Goal: Task Accomplishment & Management: Complete application form

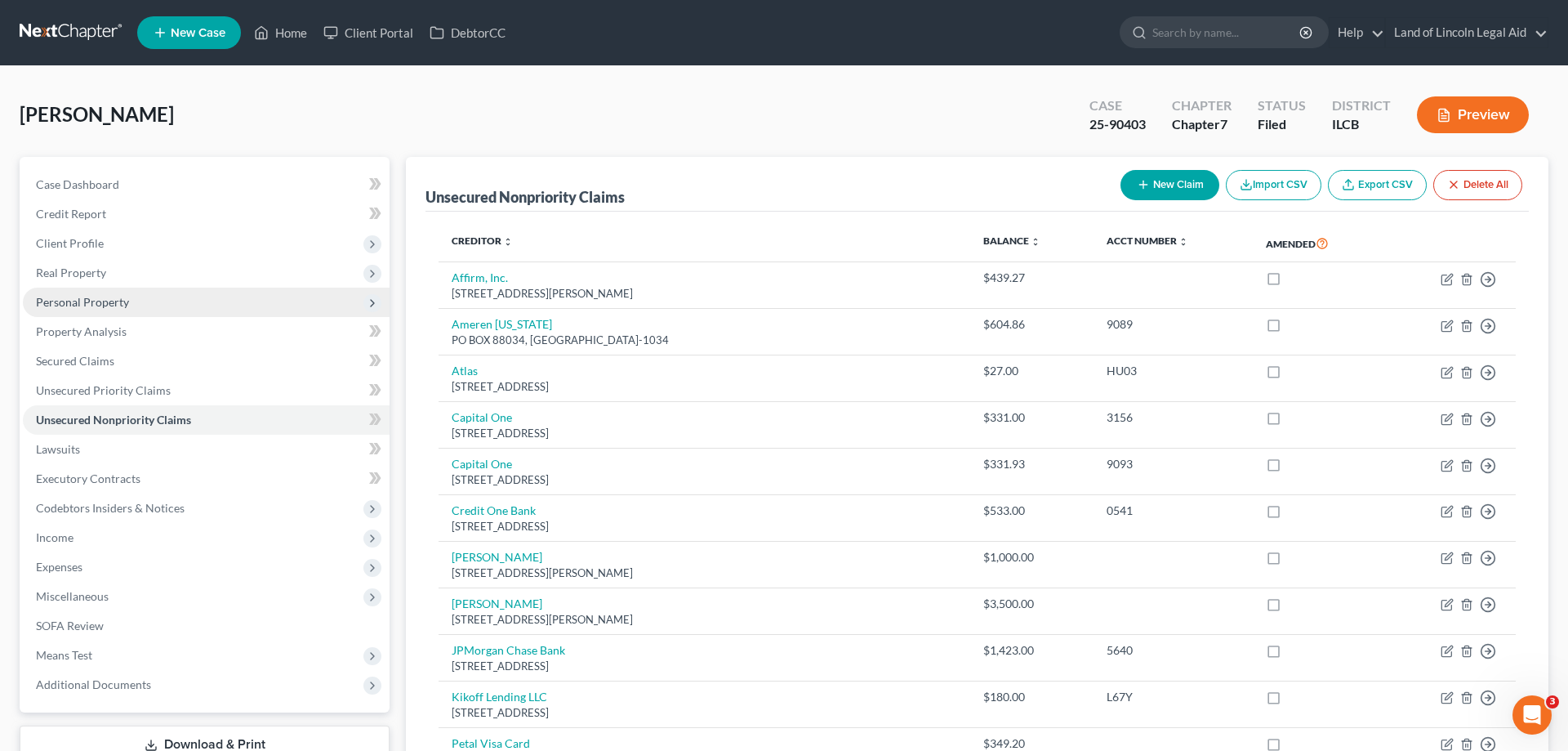
click at [77, 289] on span "Personal Property" at bounding box center [206, 302] width 367 height 29
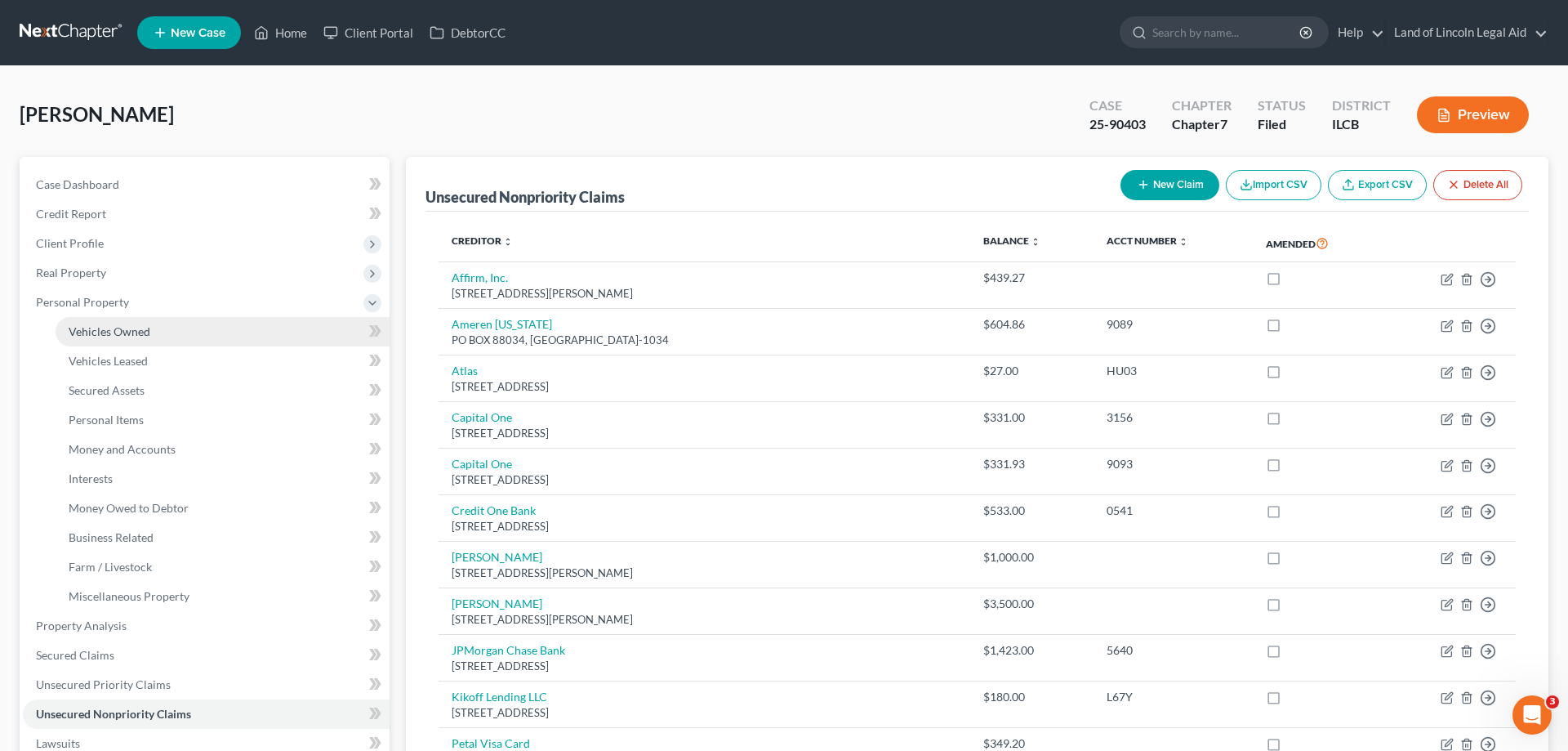
click at [70, 332] on span "Vehicles Owned" at bounding box center [109, 331] width 82 height 14
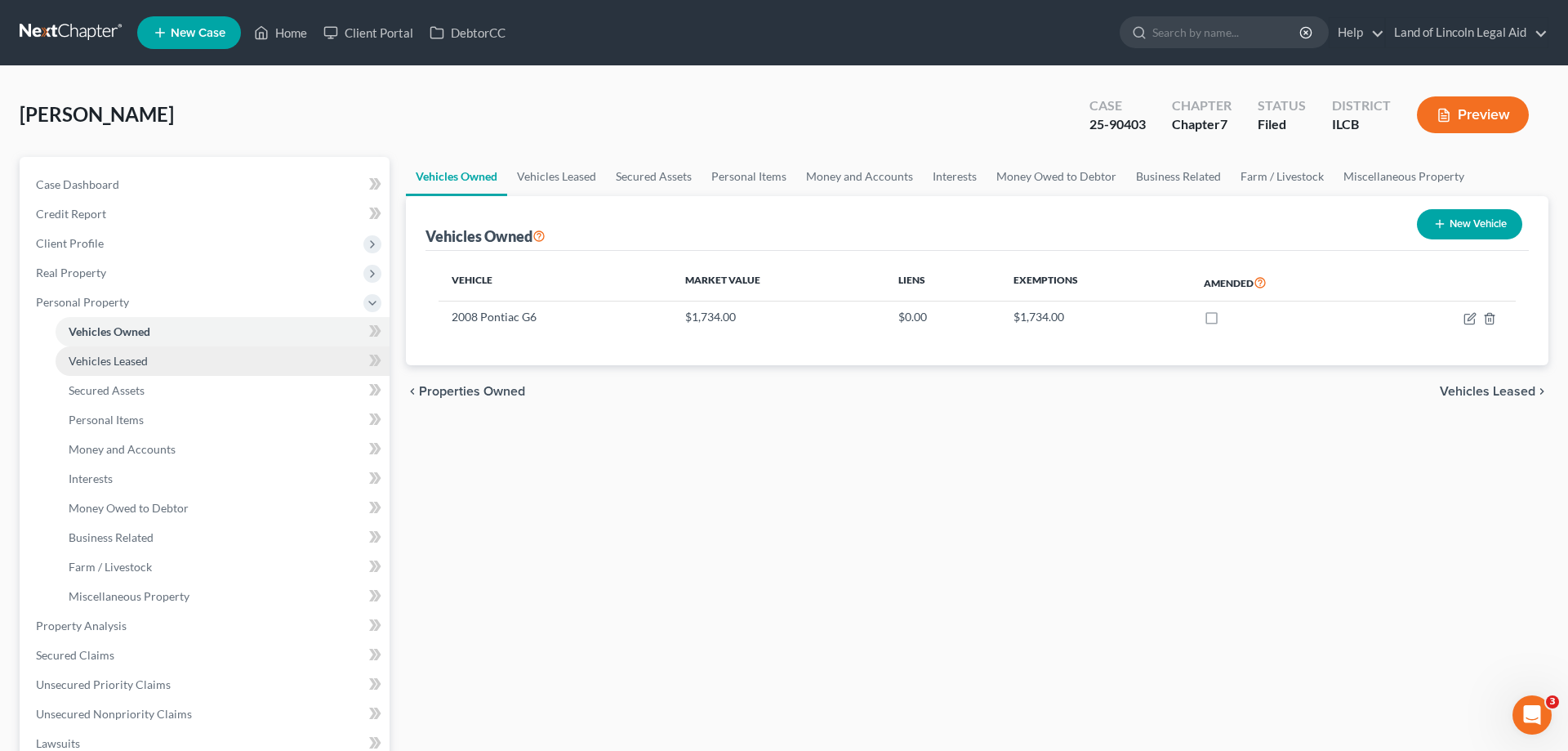
click at [77, 362] on span "Vehicles Leased" at bounding box center [108, 361] width 79 height 14
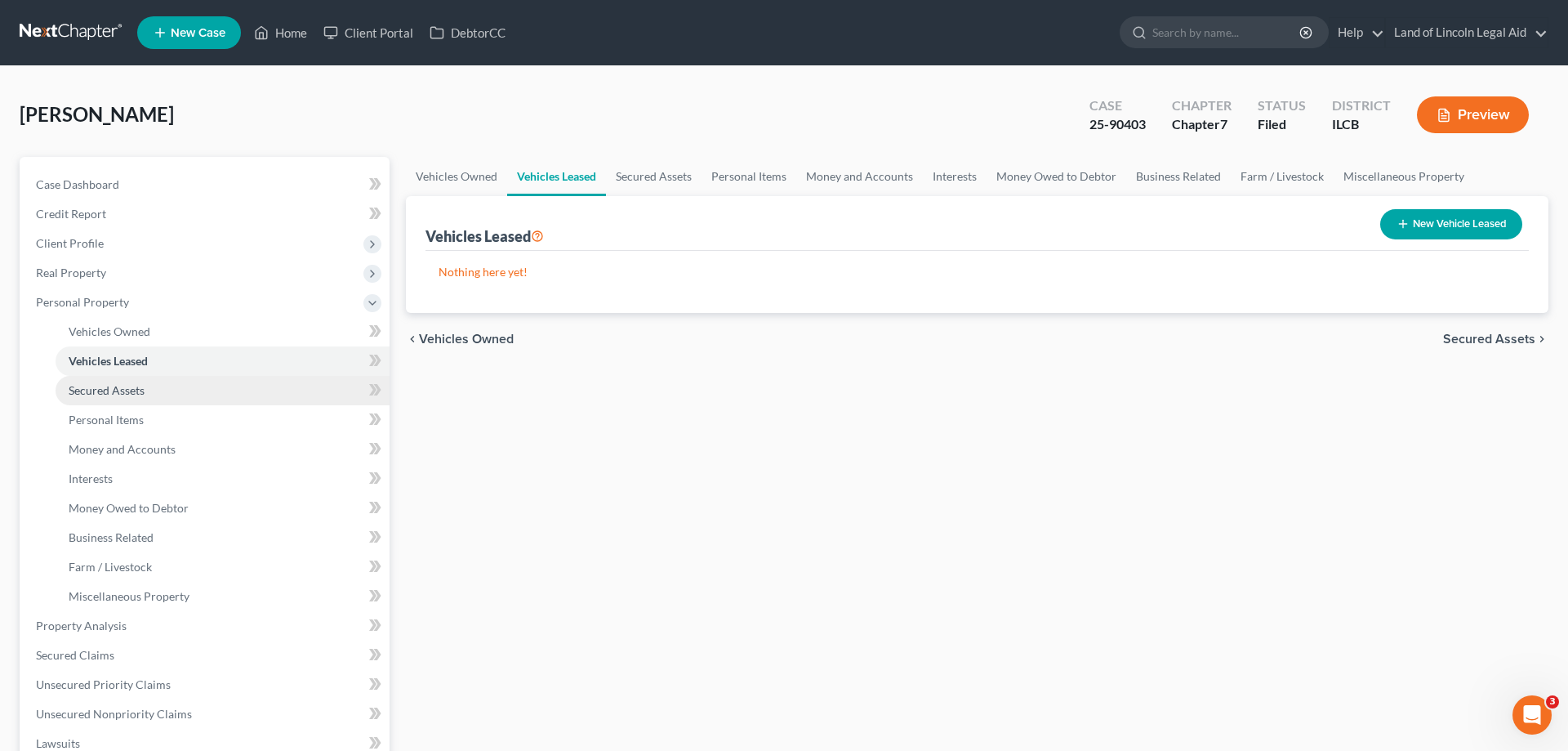
click at [86, 397] on link "Secured Assets" at bounding box center [223, 390] width 334 height 29
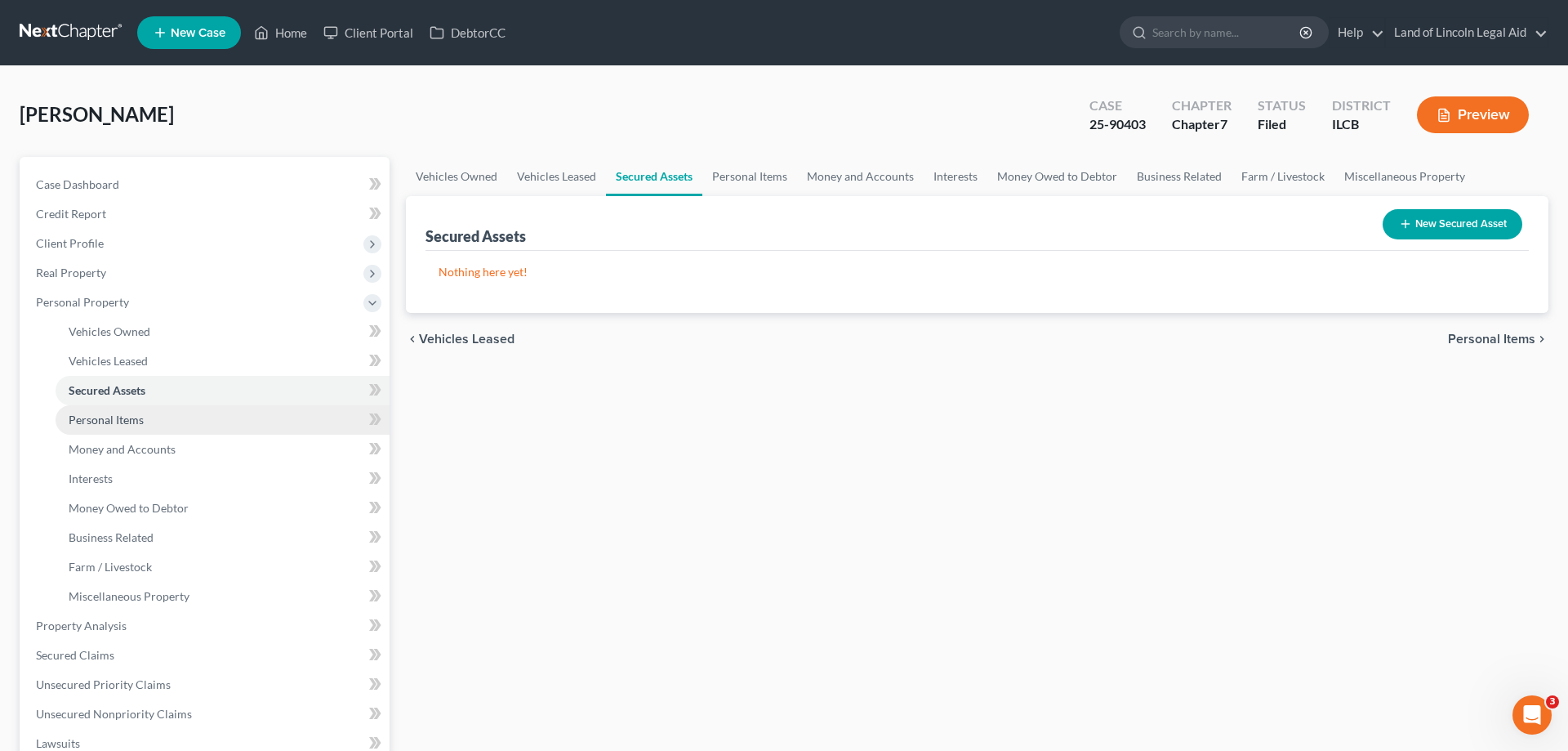
click at [86, 420] on span "Personal Items" at bounding box center [106, 420] width 75 height 14
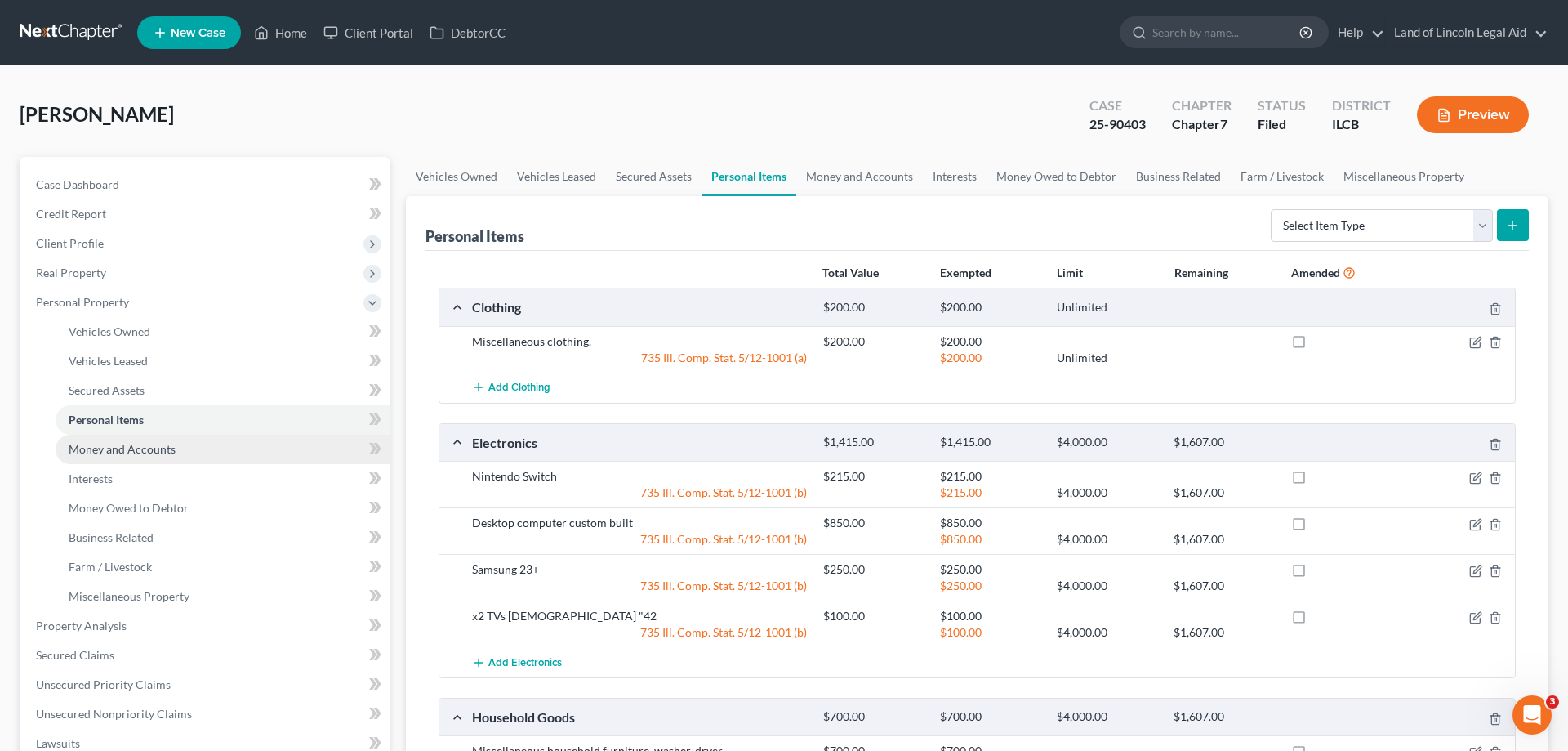
click at [81, 458] on link "Money and Accounts" at bounding box center [223, 449] width 334 height 29
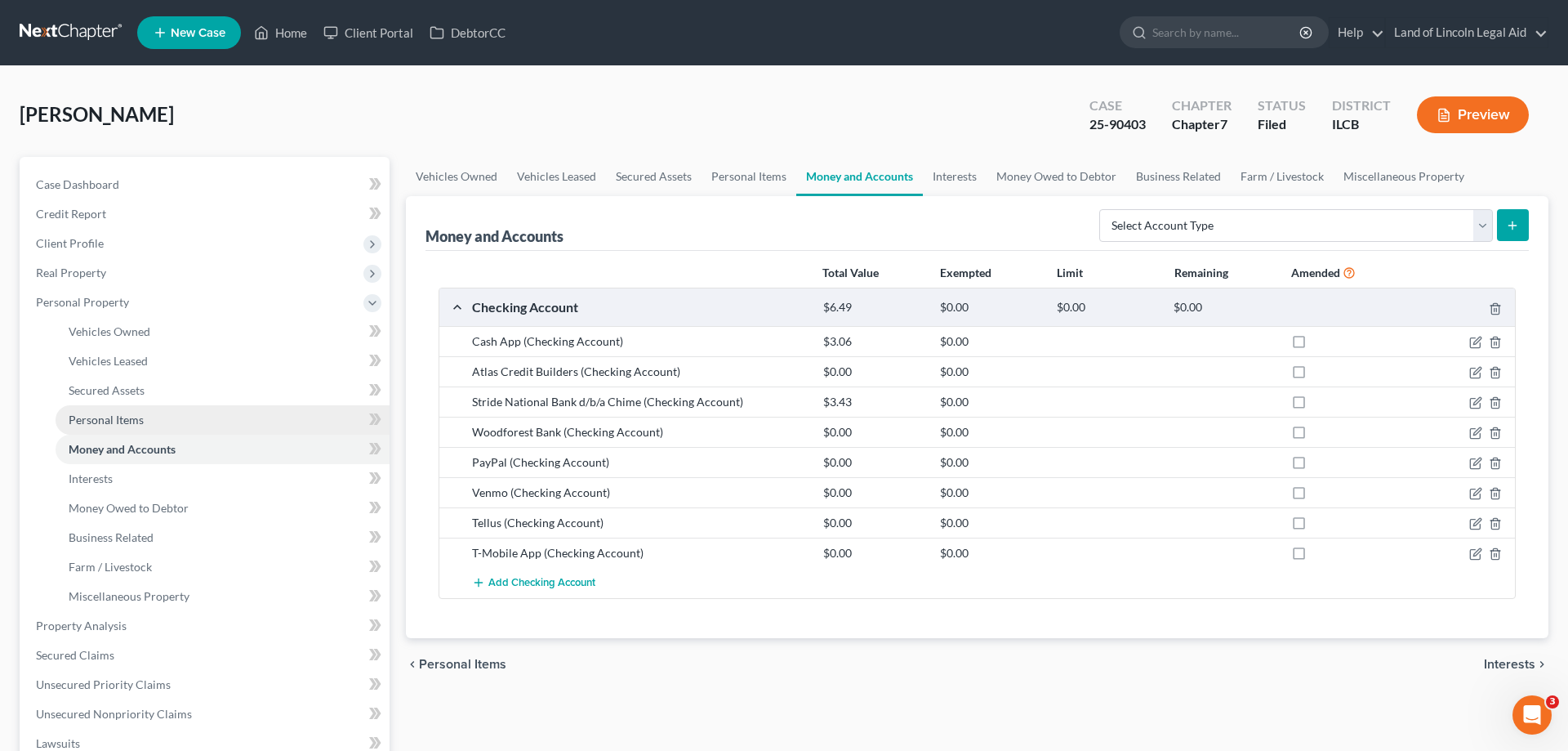
click at [90, 421] on span "Personal Items" at bounding box center [106, 420] width 75 height 14
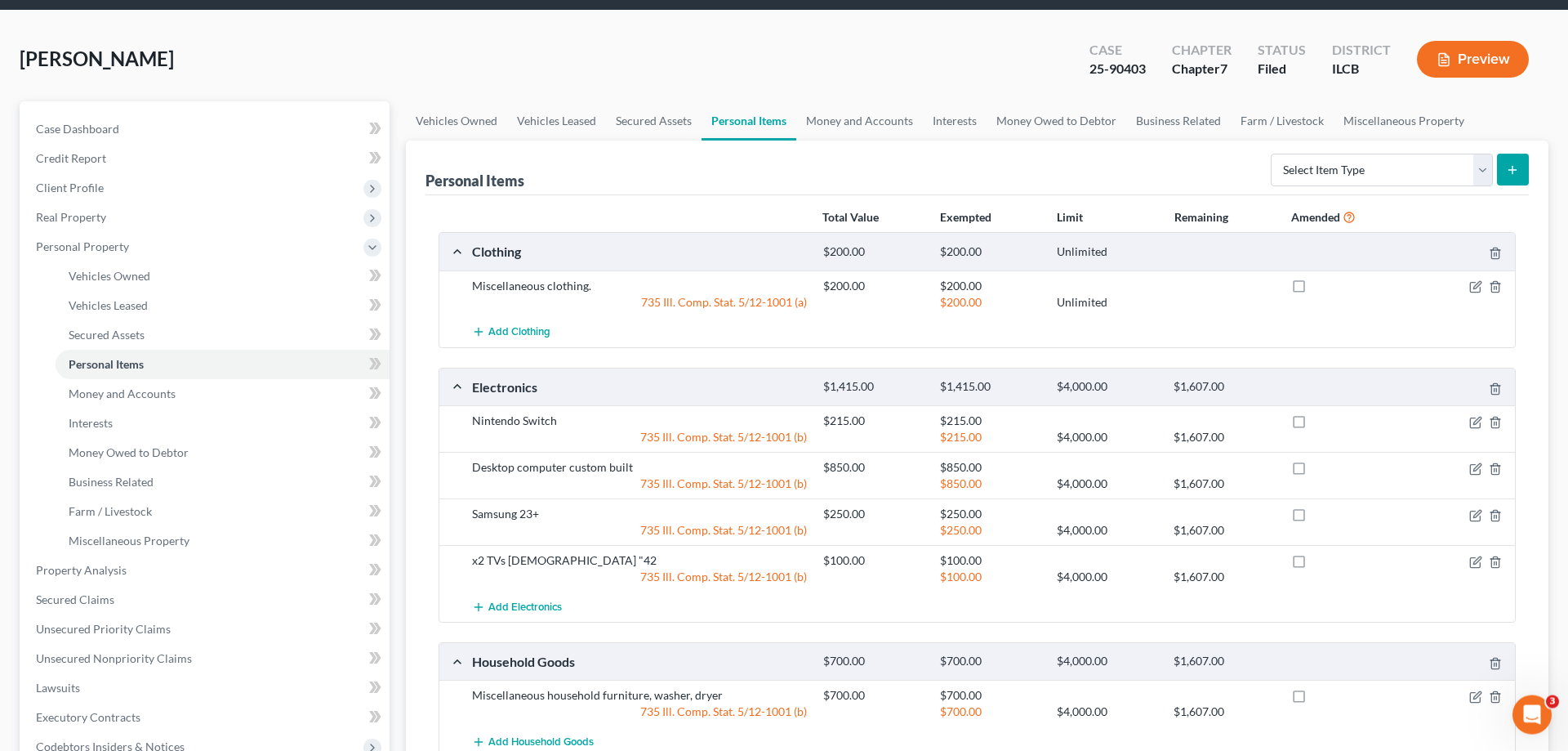
scroll to position [84, 0]
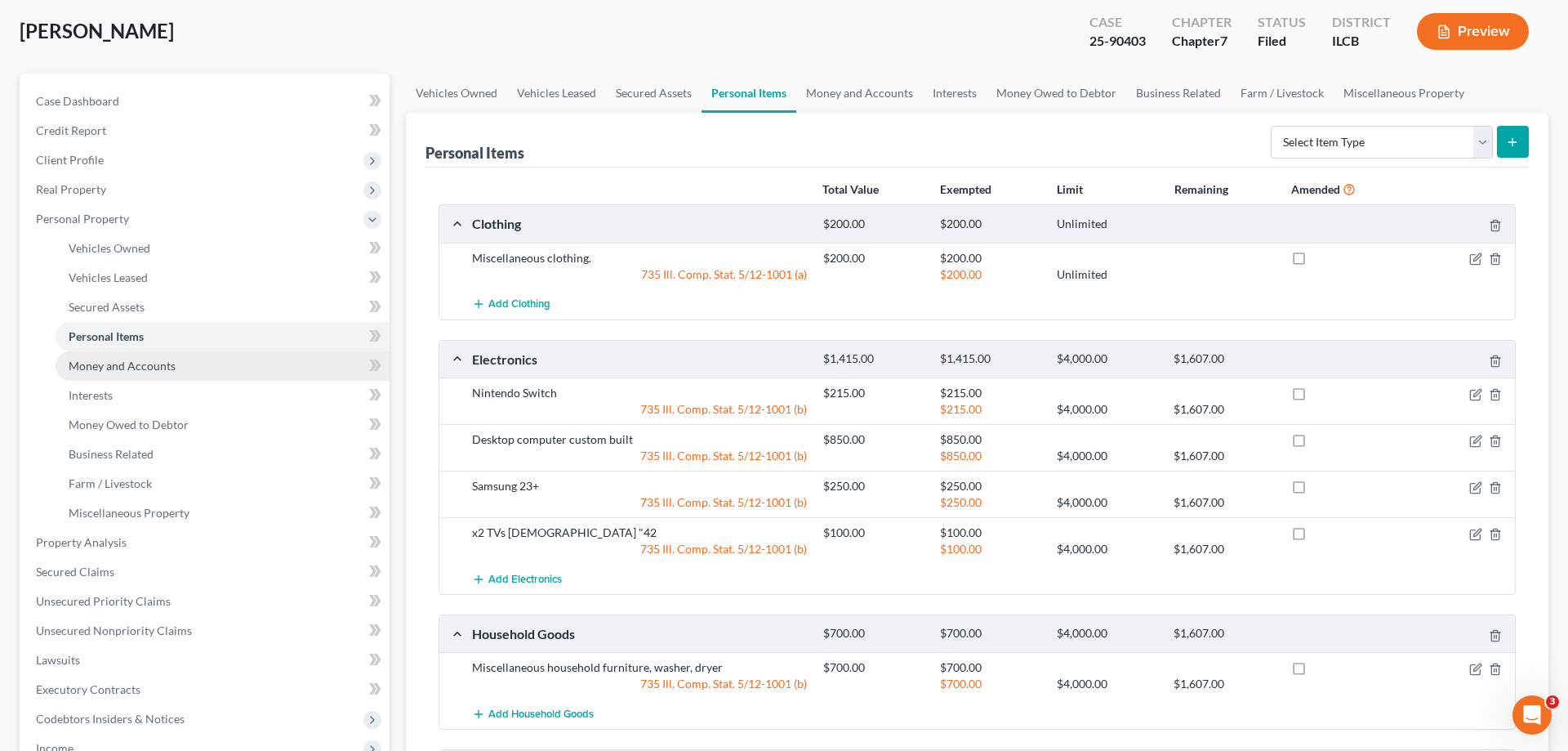
click at [158, 366] on span "Money and Accounts" at bounding box center [122, 365] width 107 height 14
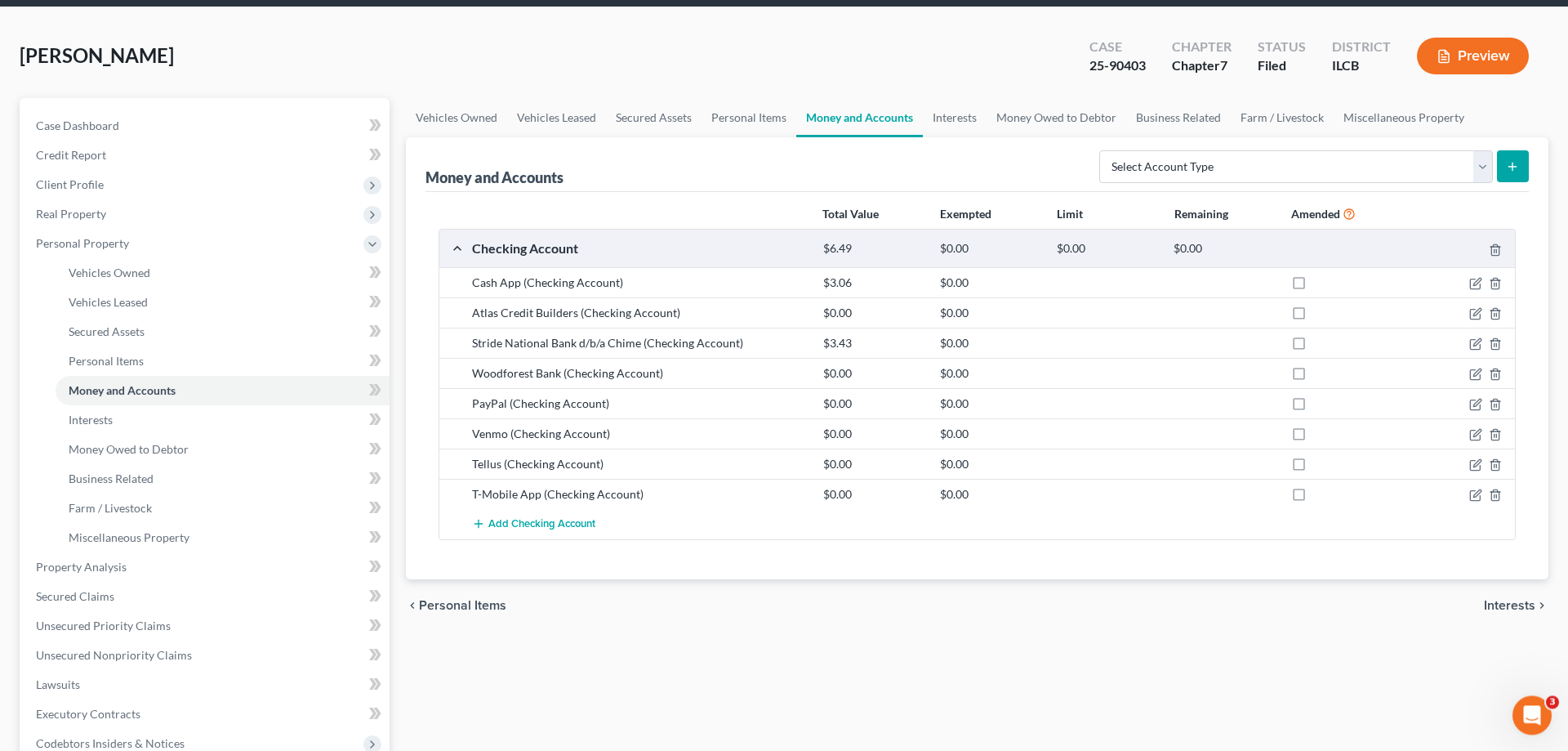
scroll to position [84, 0]
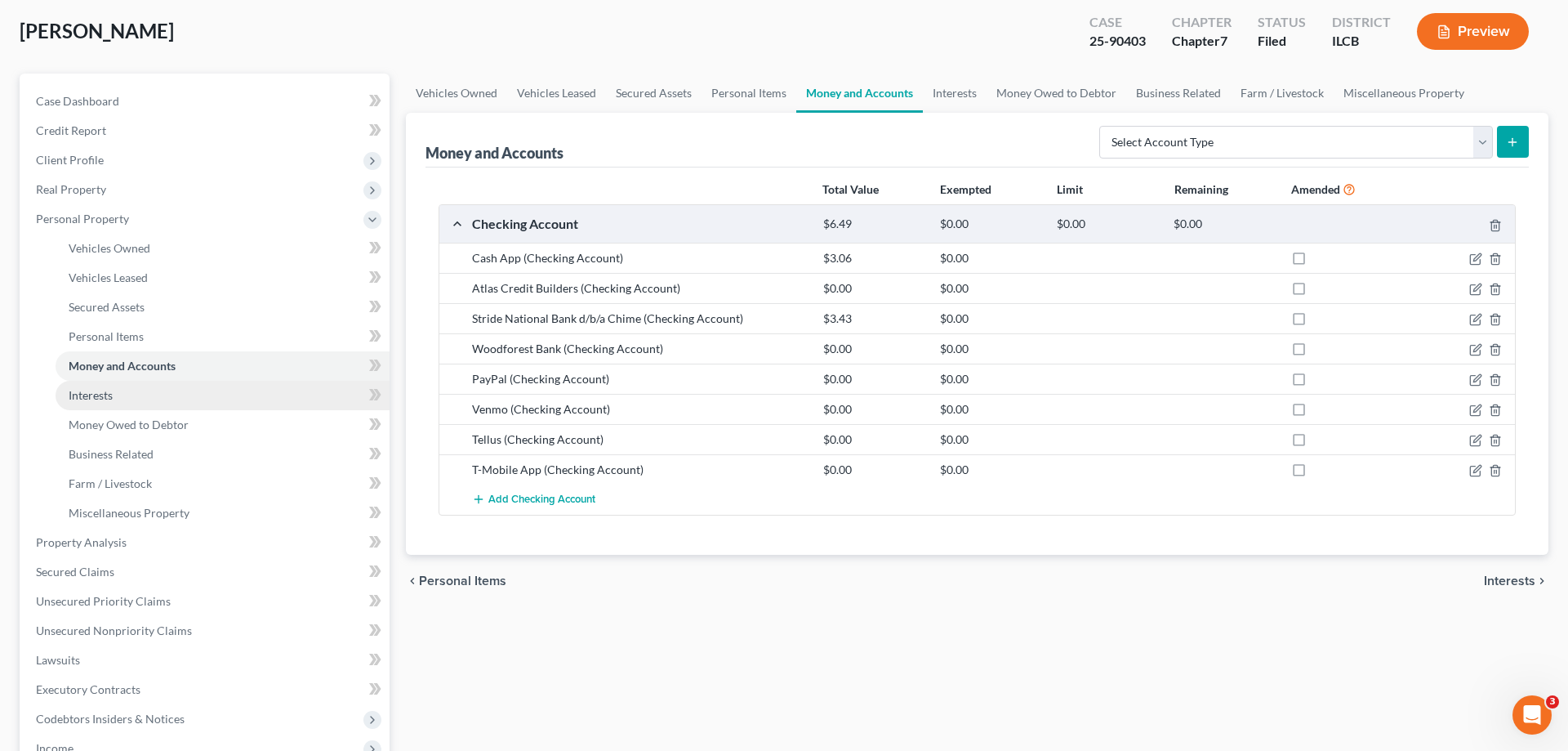
click at [222, 400] on link "Interests" at bounding box center [223, 394] width 334 height 29
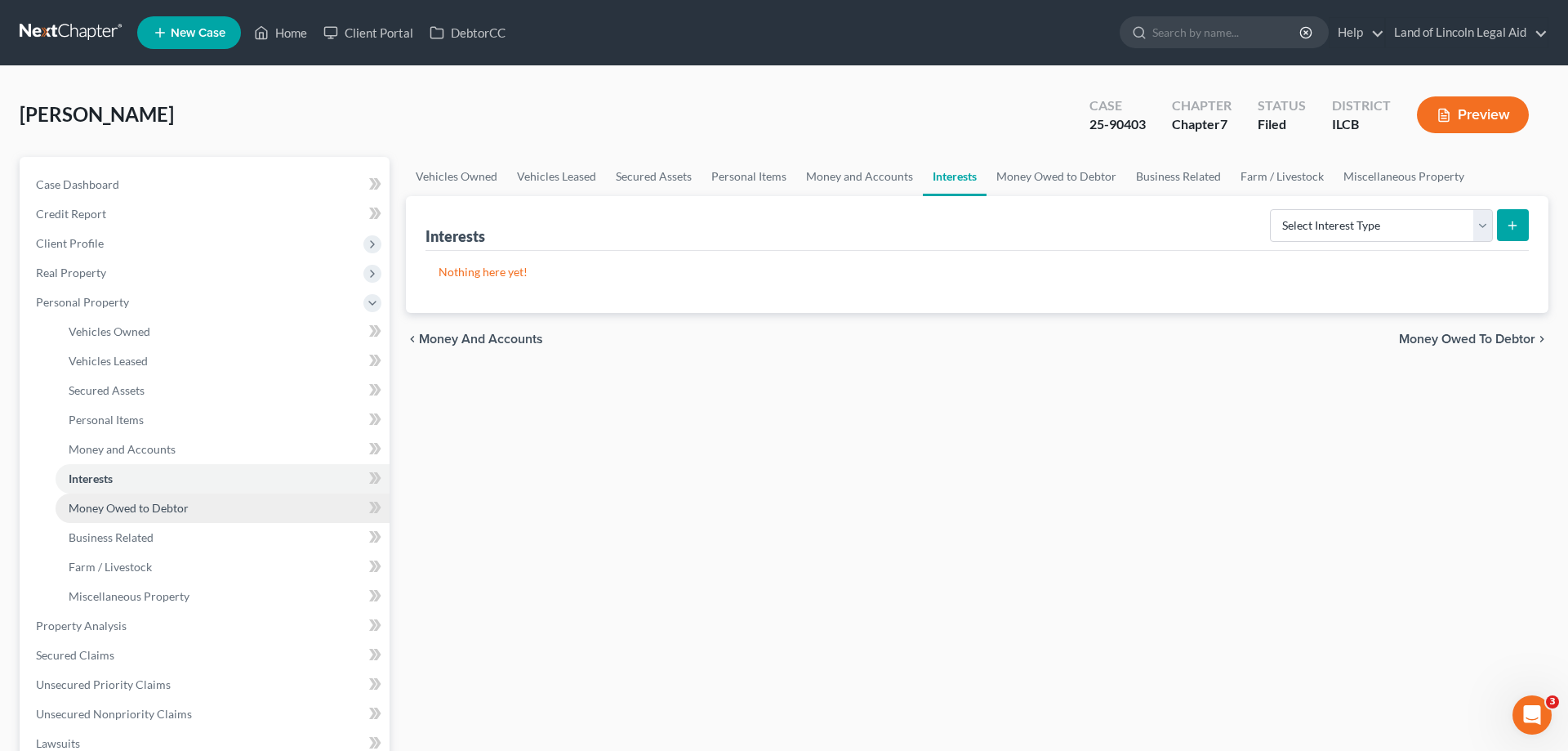
click at [222, 512] on link "Money Owed to Debtor" at bounding box center [223, 507] width 334 height 29
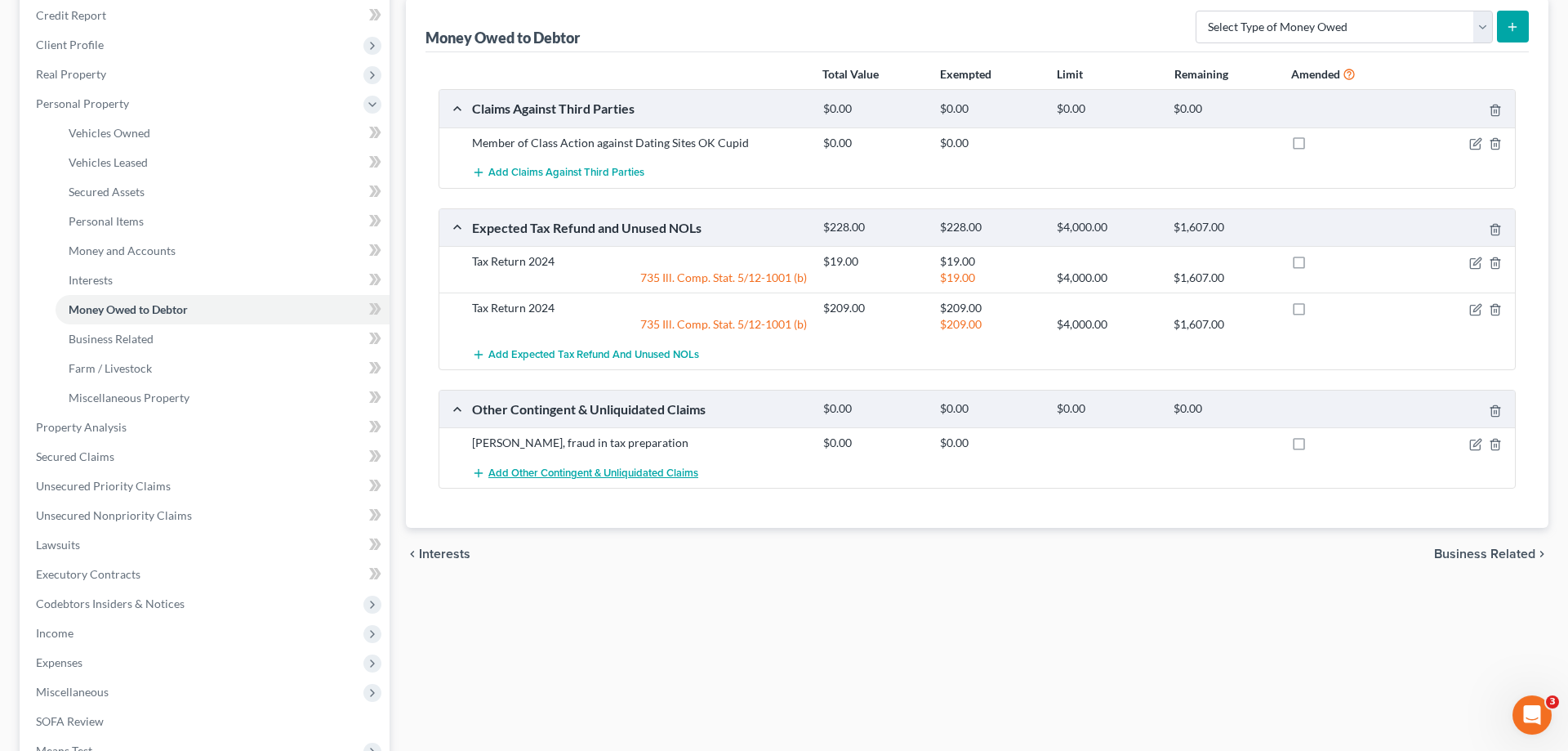
scroll to position [166, 0]
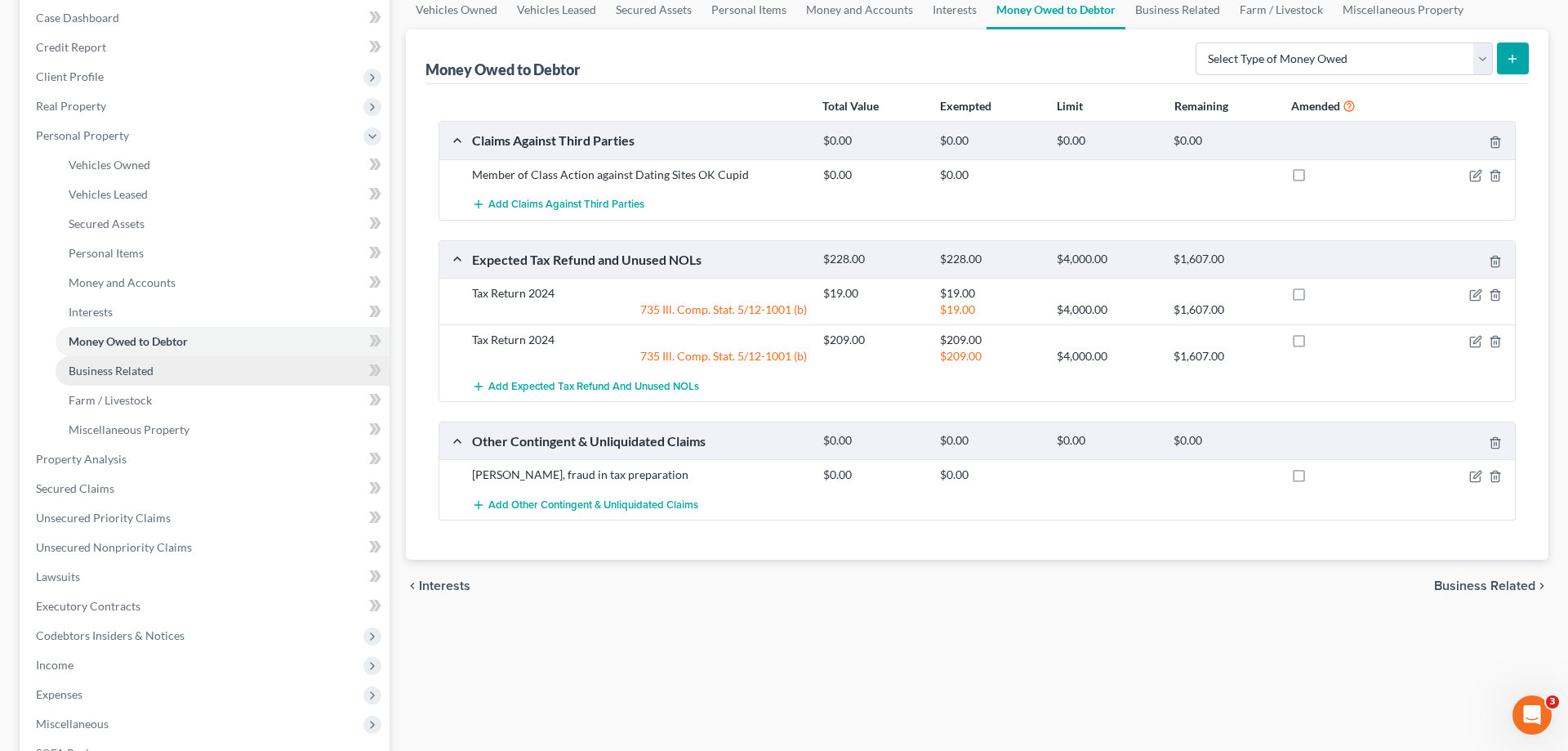
click at [92, 372] on span "Business Related" at bounding box center [111, 371] width 85 height 14
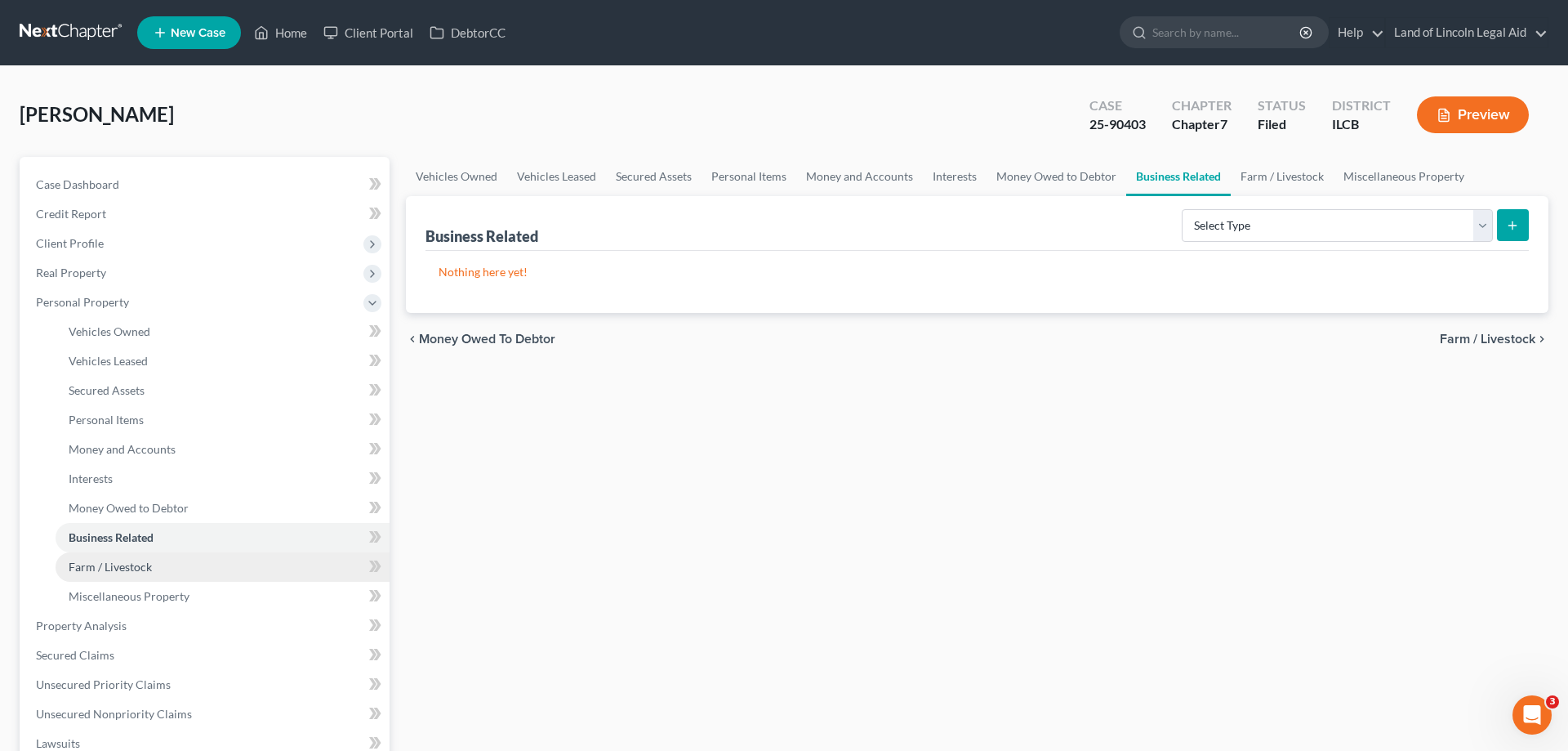
click at [121, 573] on link "Farm / Livestock" at bounding box center [223, 566] width 334 height 29
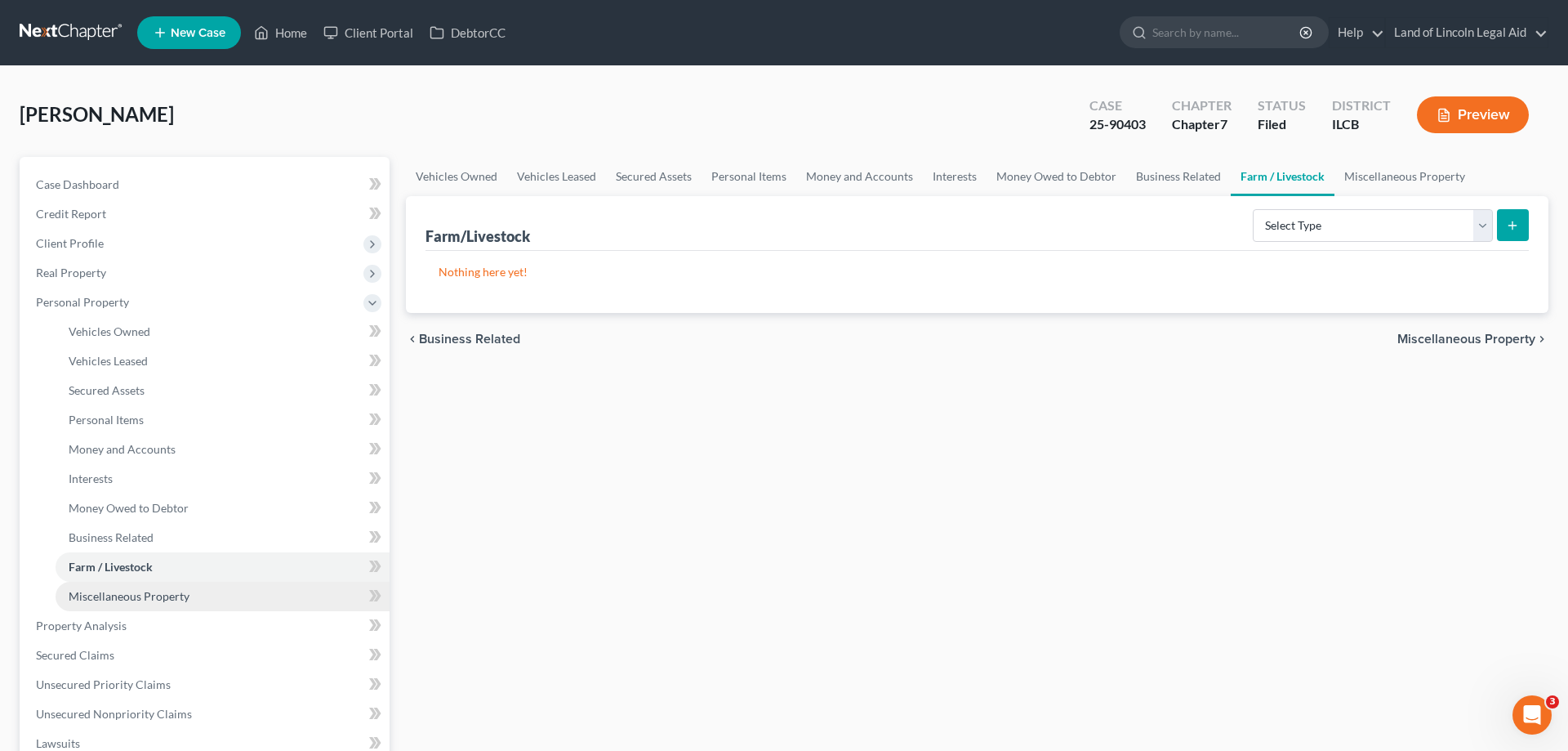
click at [168, 595] on span "Miscellaneous Property" at bounding box center [128, 596] width 121 height 14
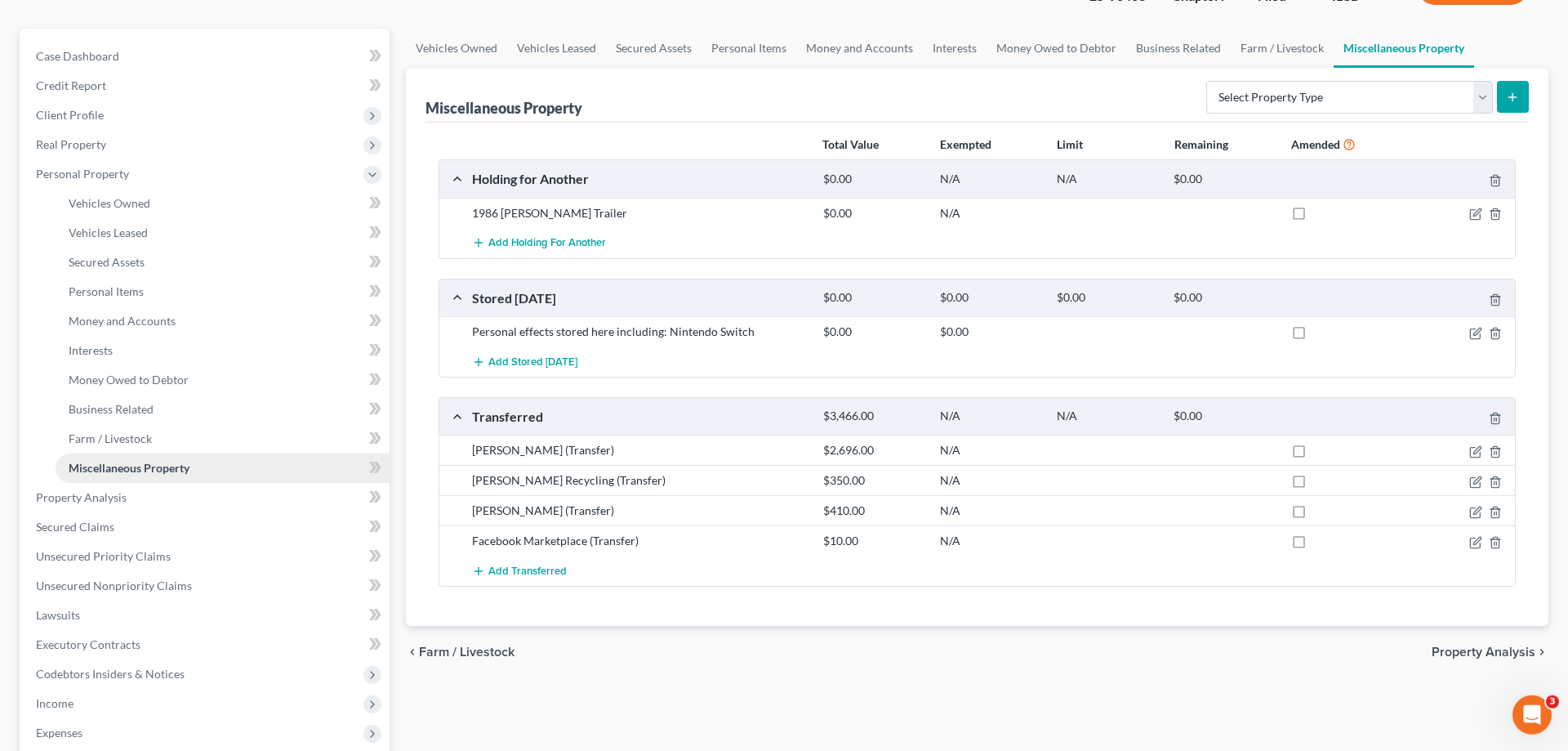
scroll to position [166, 0]
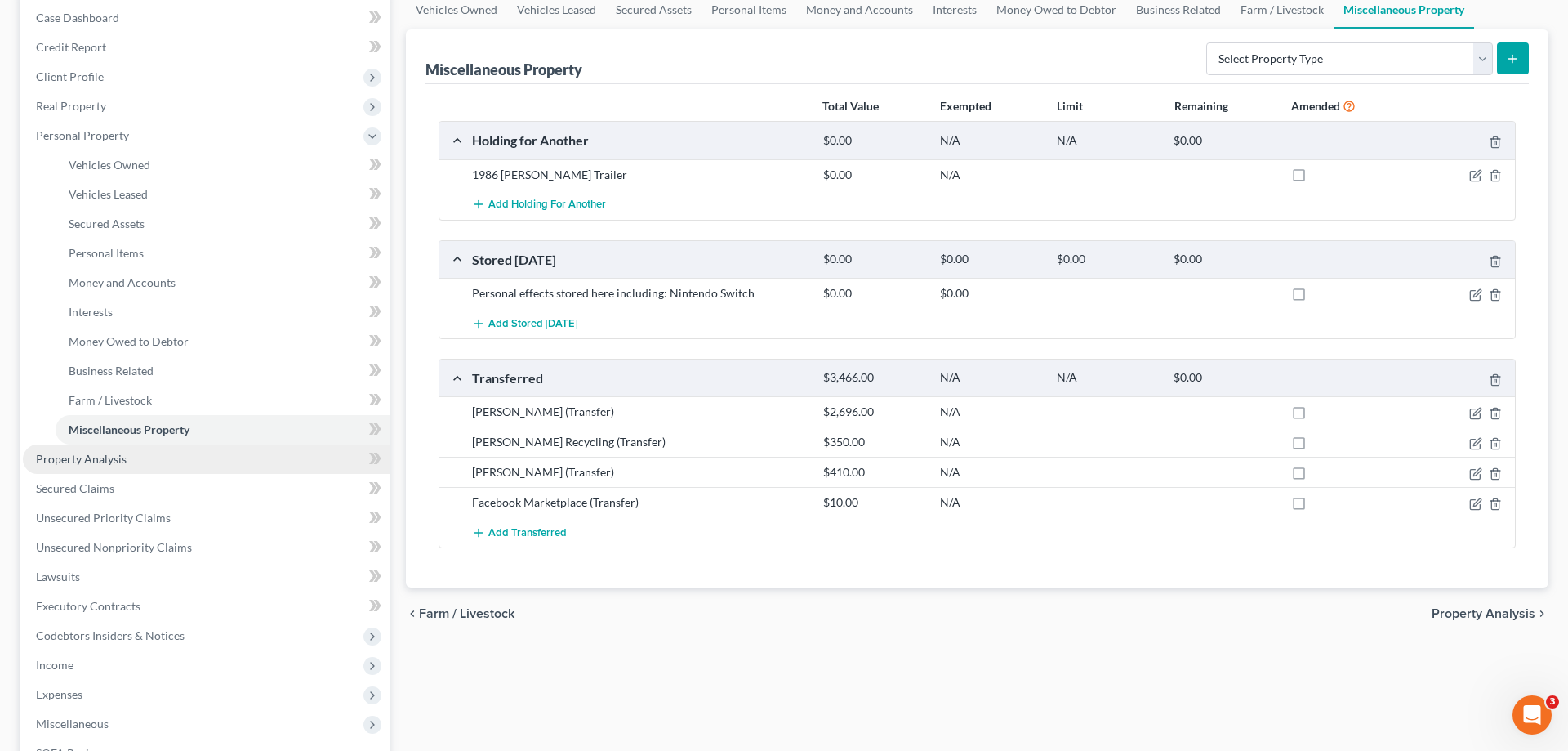
click at [101, 464] on span "Property Analysis" at bounding box center [81, 459] width 91 height 14
